Goal: Check status: Check status

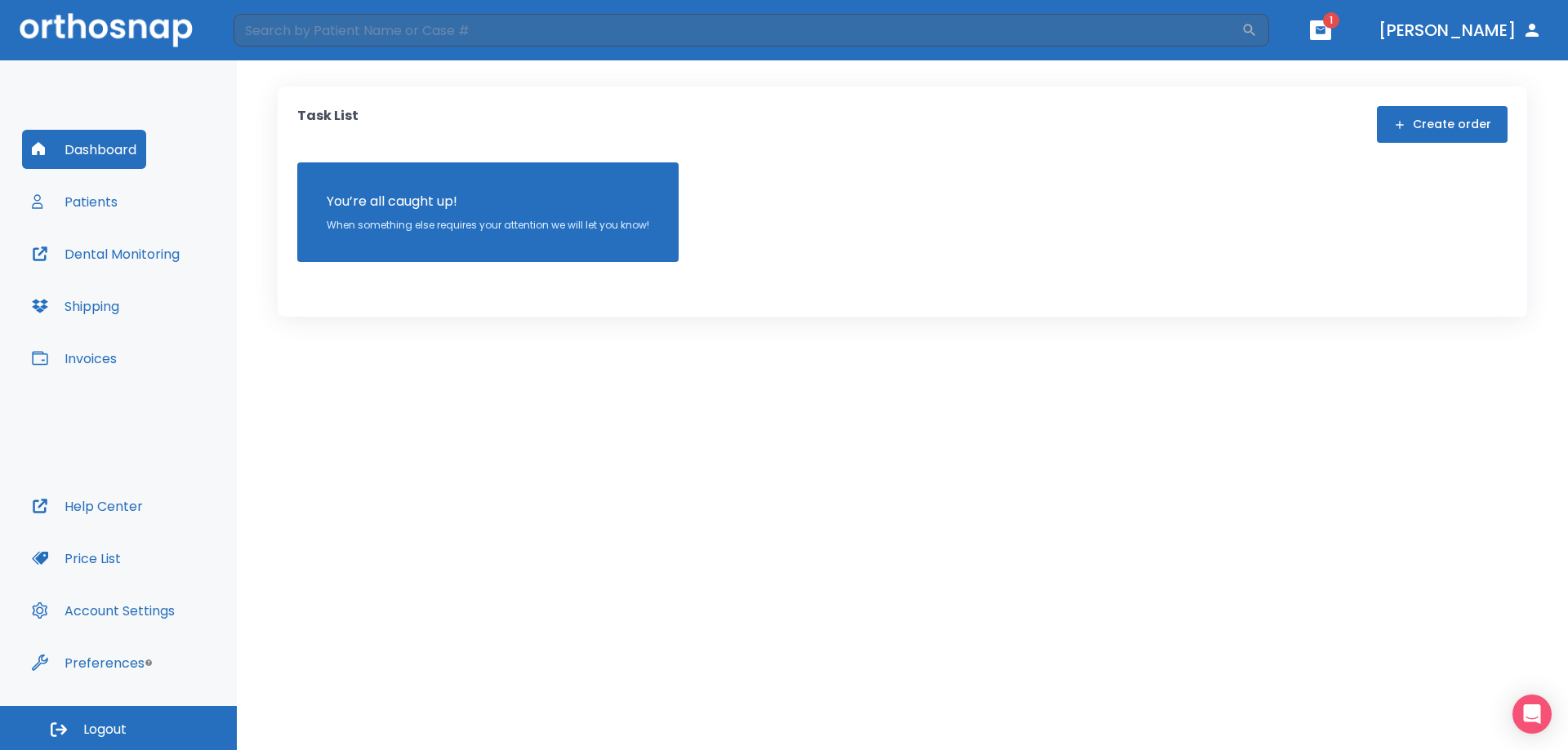
click at [81, 212] on button "Patients" at bounding box center [74, 202] width 106 height 40
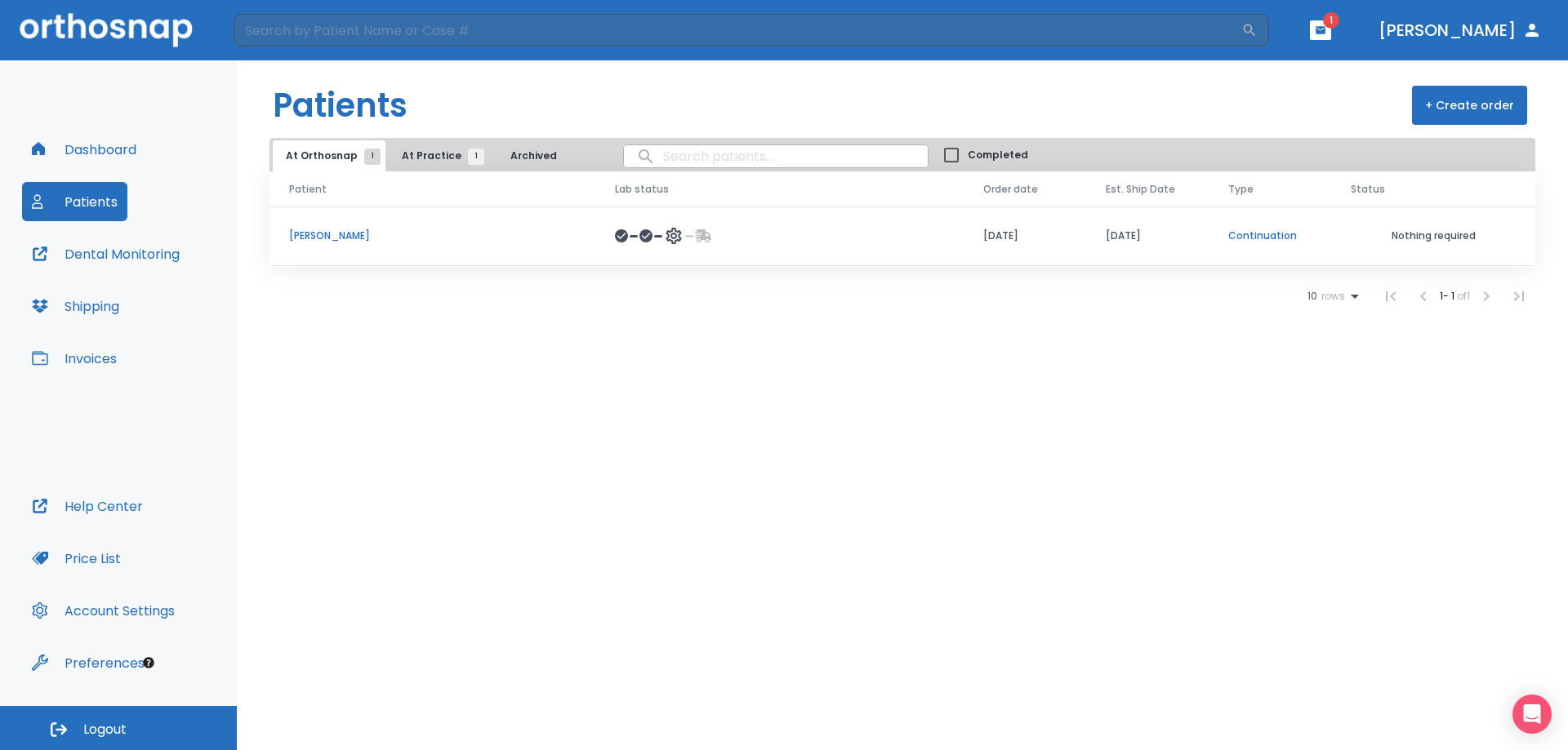
click at [711, 232] on icon at bounding box center [703, 235] width 17 height 17
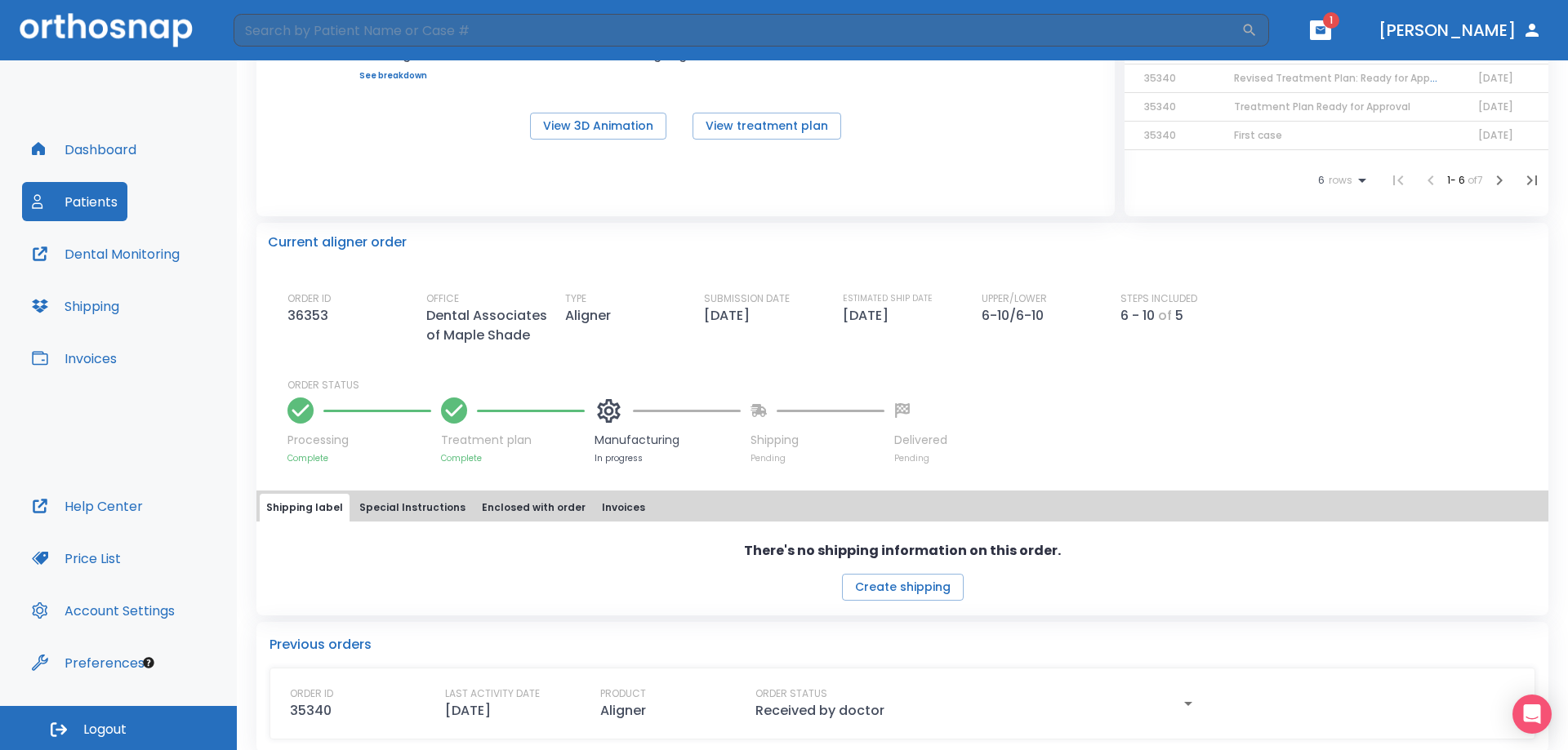
scroll to position [276, 0]
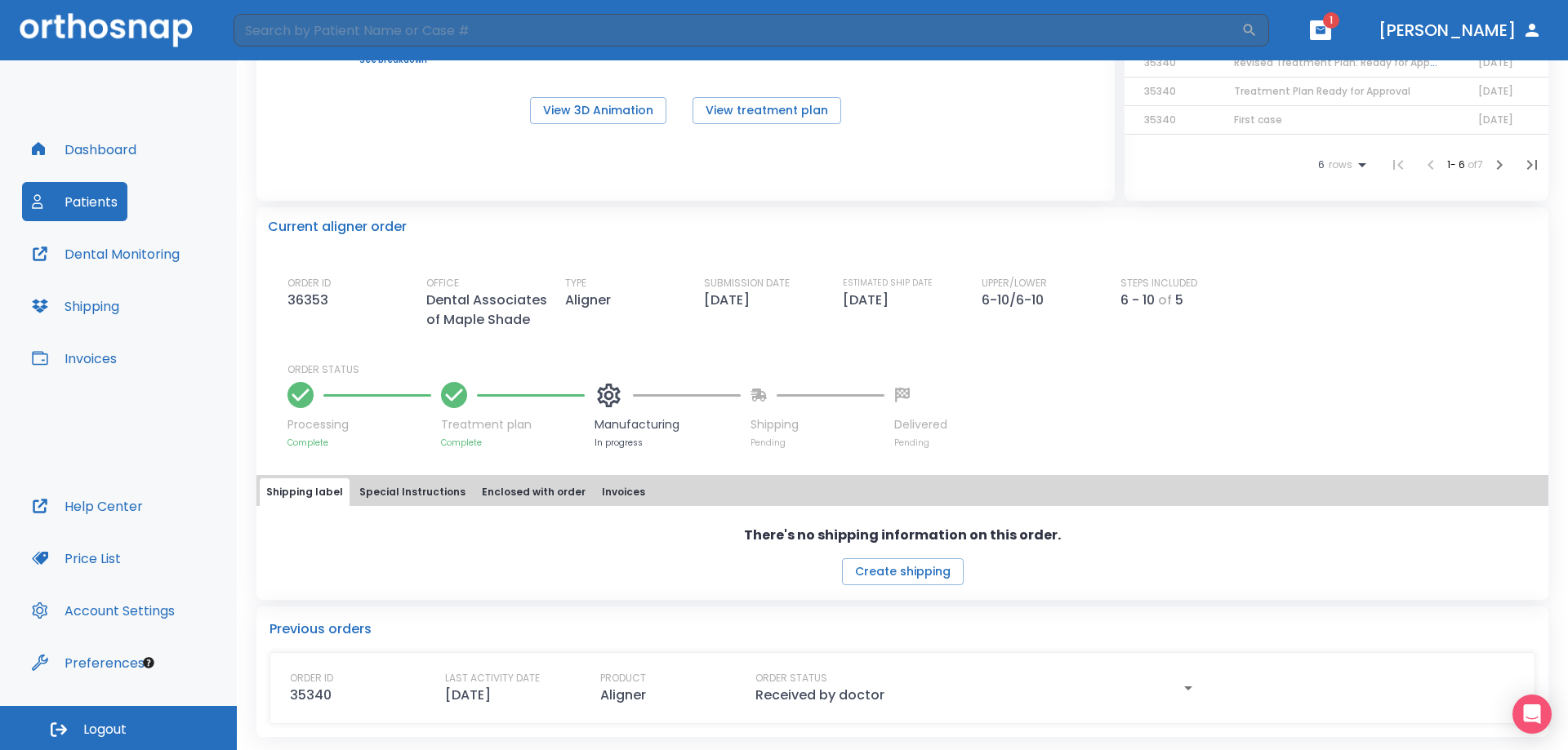
drag, startPoint x: 916, startPoint y: 297, endPoint x: 981, endPoint y: 305, distance: 65.5
click at [895, 305] on p "[DATE]" at bounding box center [868, 300] width 52 height 20
copy p "[DATE]"
